Goal: Information Seeking & Learning: Learn about a topic

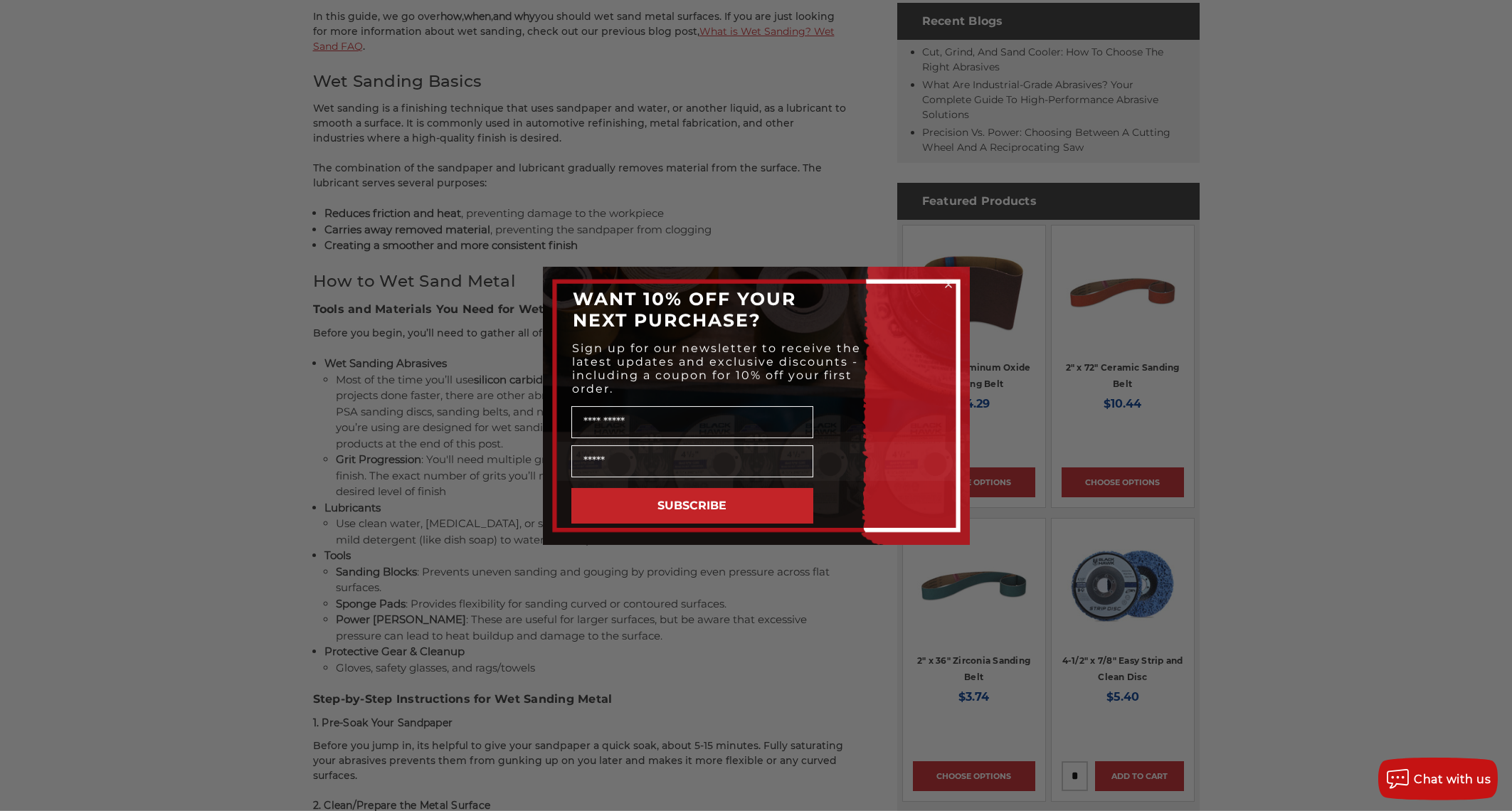
scroll to position [749, 0]
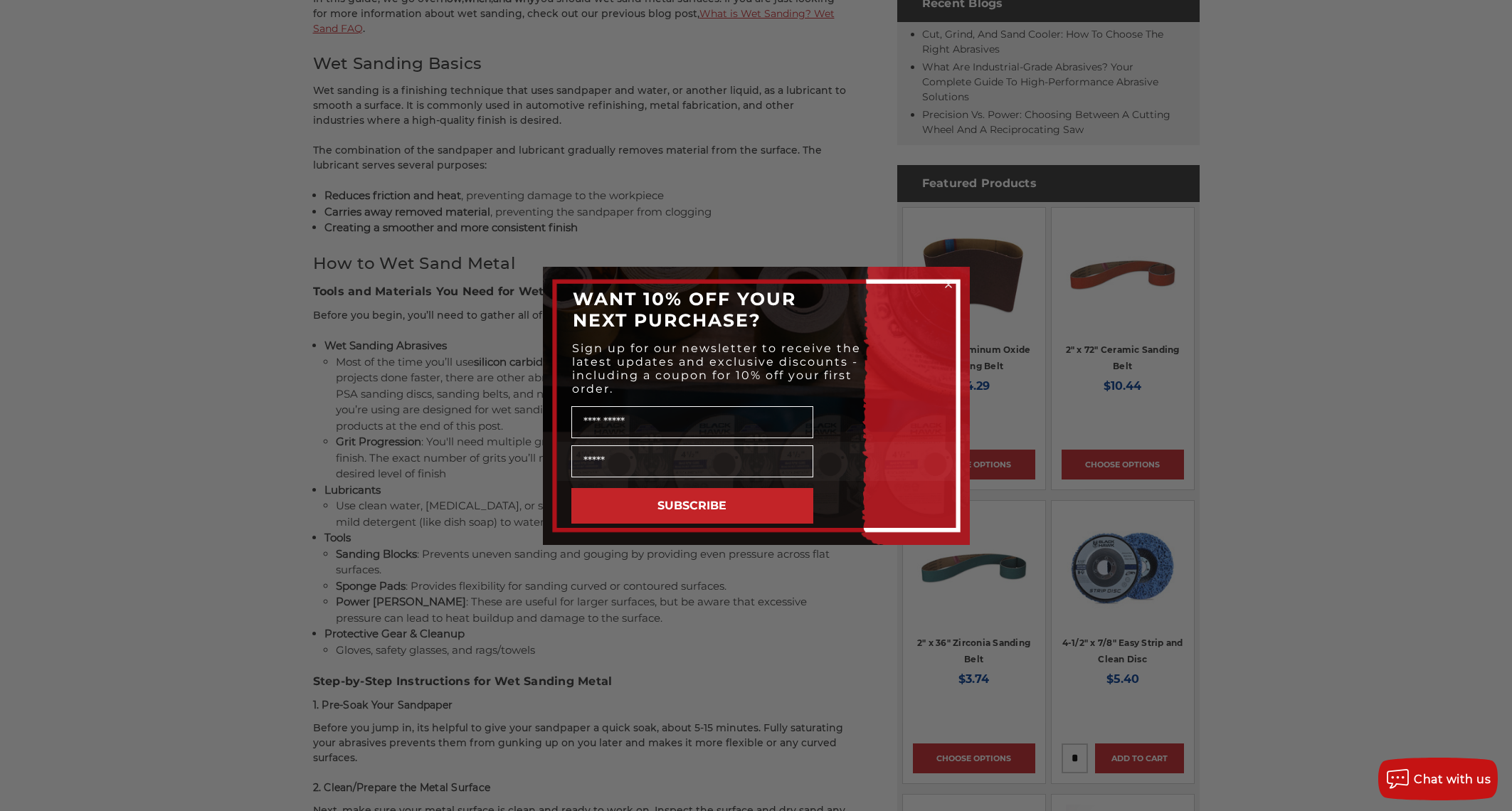
click at [952, 281] on circle "Close dialog" at bounding box center [947, 284] width 13 height 13
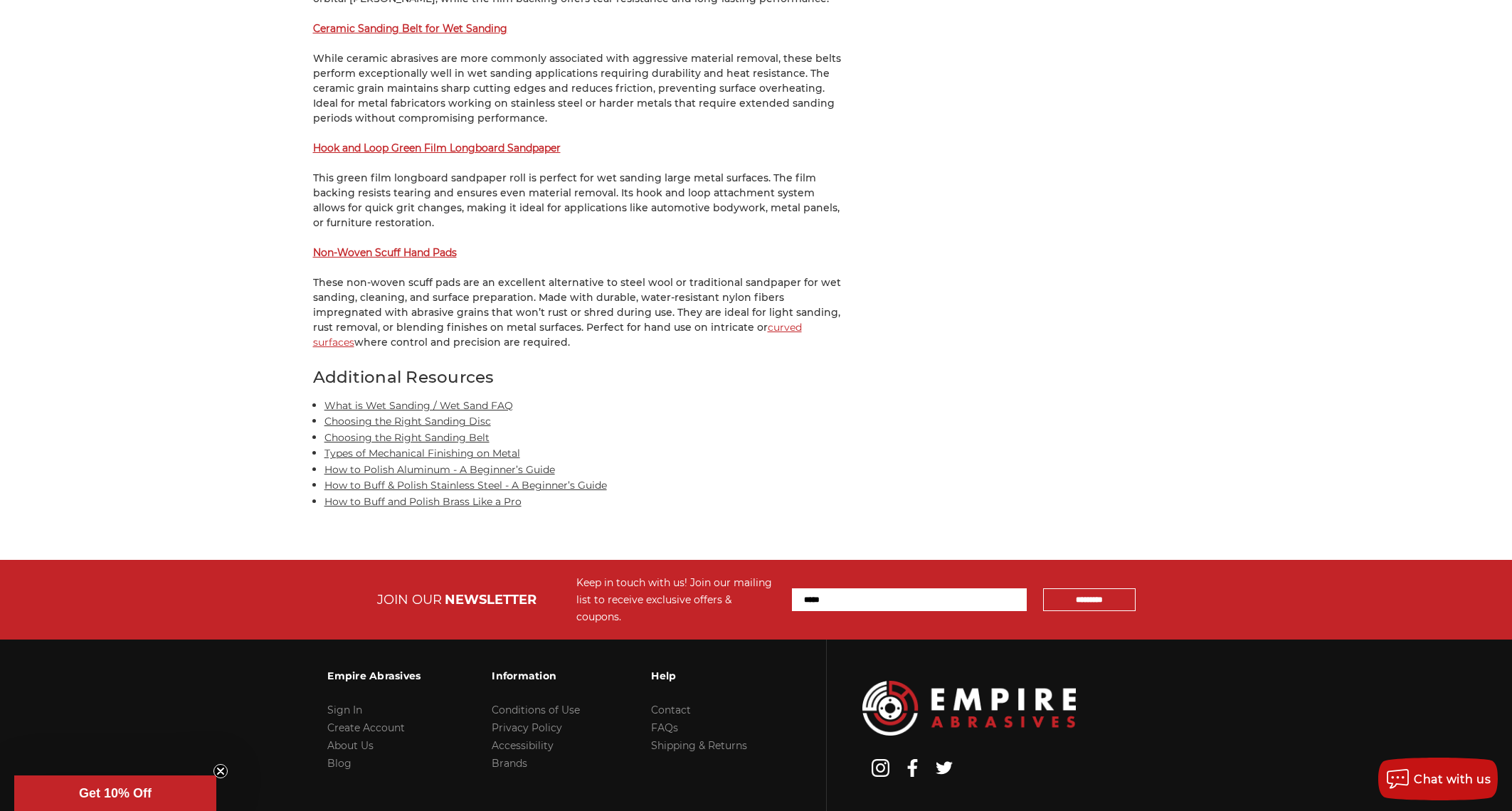
scroll to position [2741, 0]
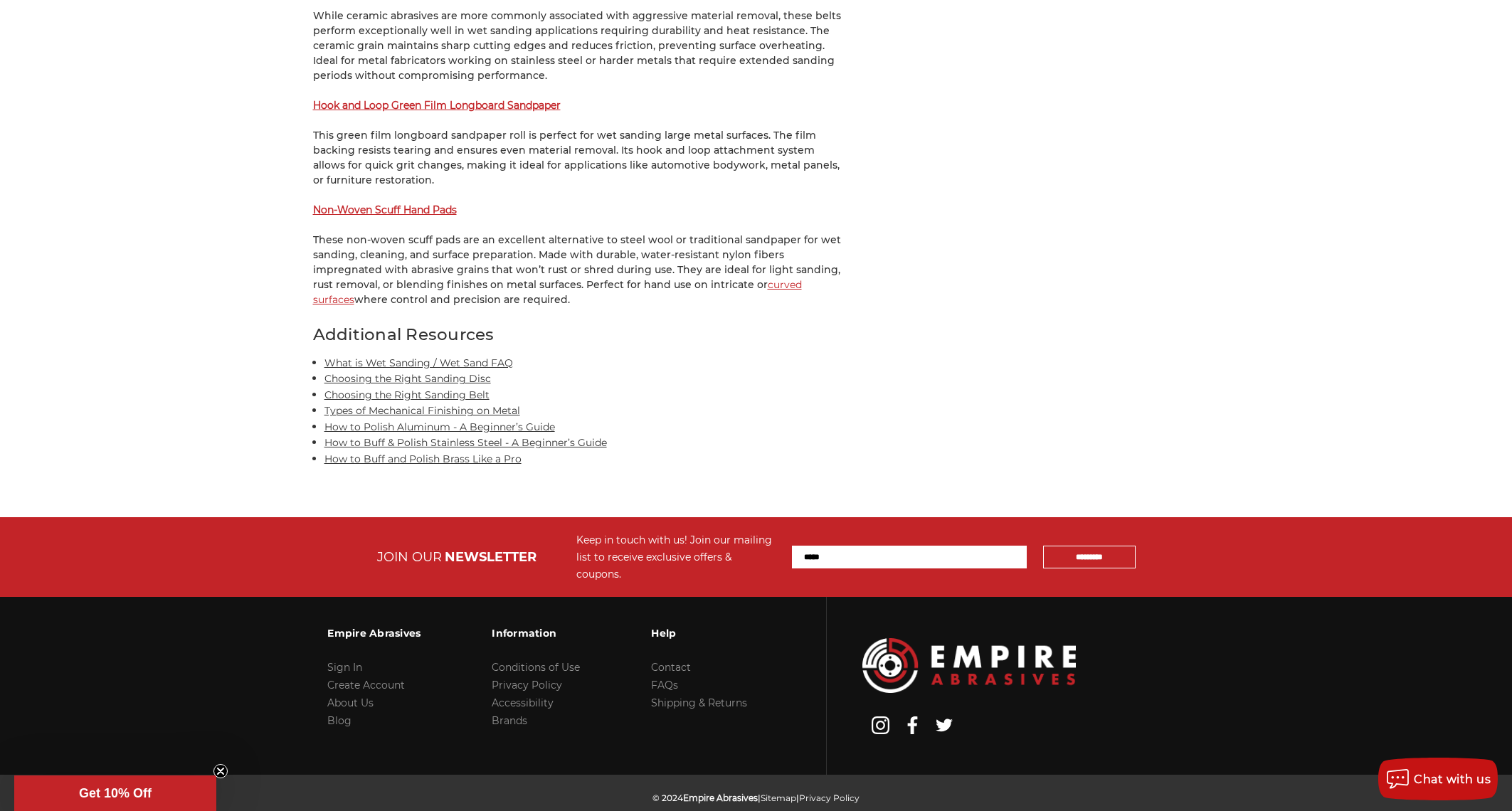
click at [414, 452] on link "How to Buff and Polish Brass Like a Pro" at bounding box center [423, 458] width 197 height 13
